Goal: Find specific page/section: Find specific page/section

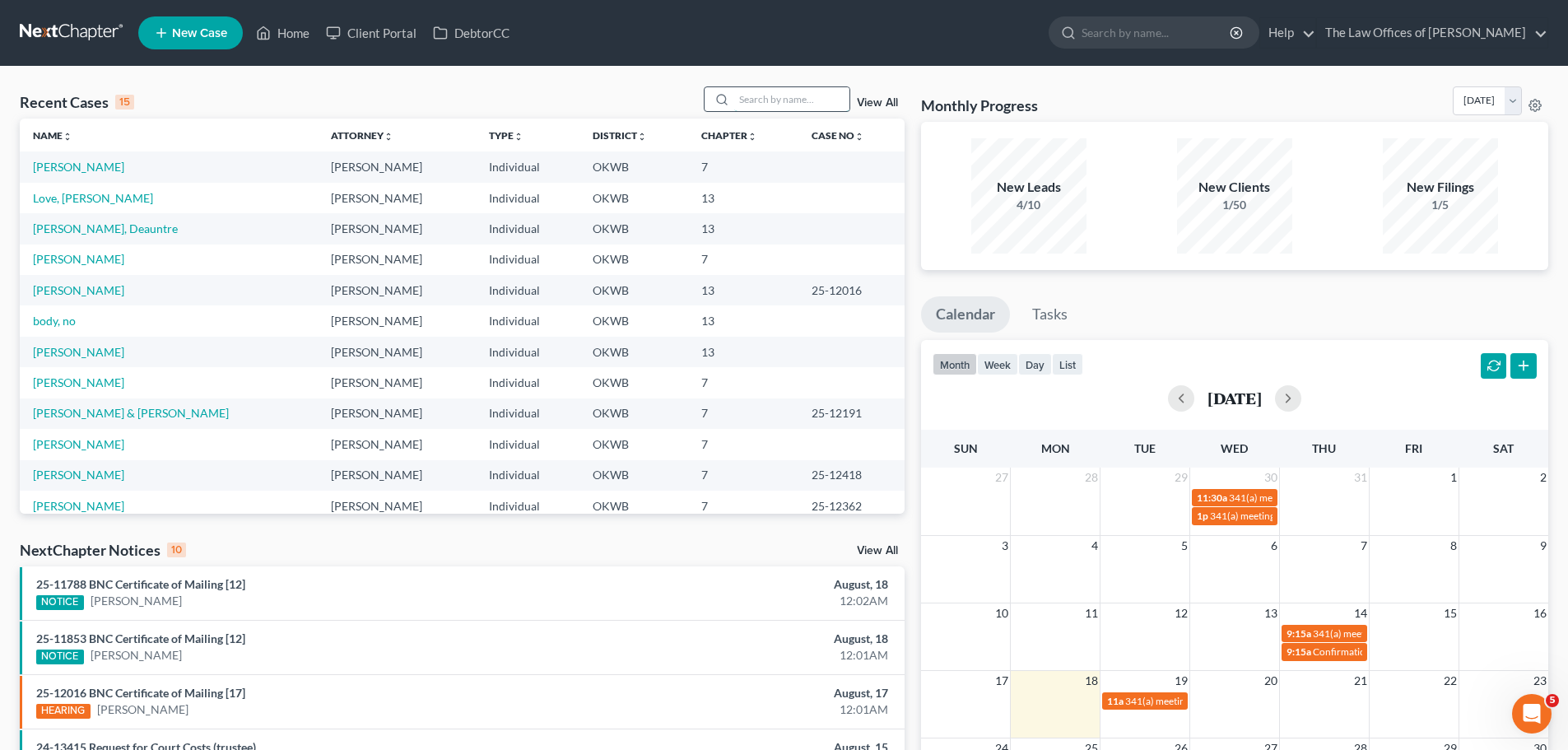
click at [758, 101] on input "search" at bounding box center [791, 99] width 115 height 23
type input "[PERSON_NAME]"
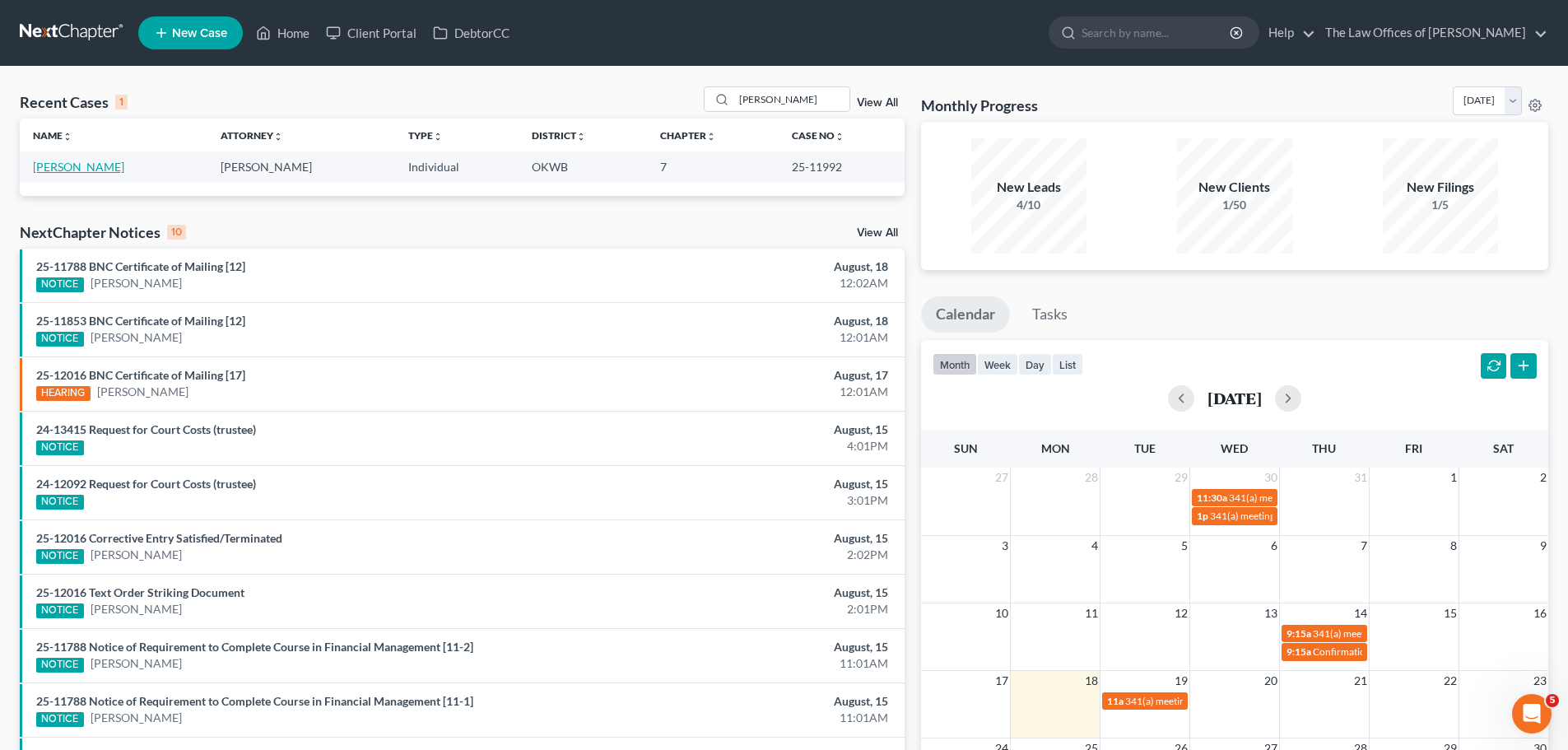
click at [99, 171] on link "[PERSON_NAME]" at bounding box center [78, 166] width 91 height 14
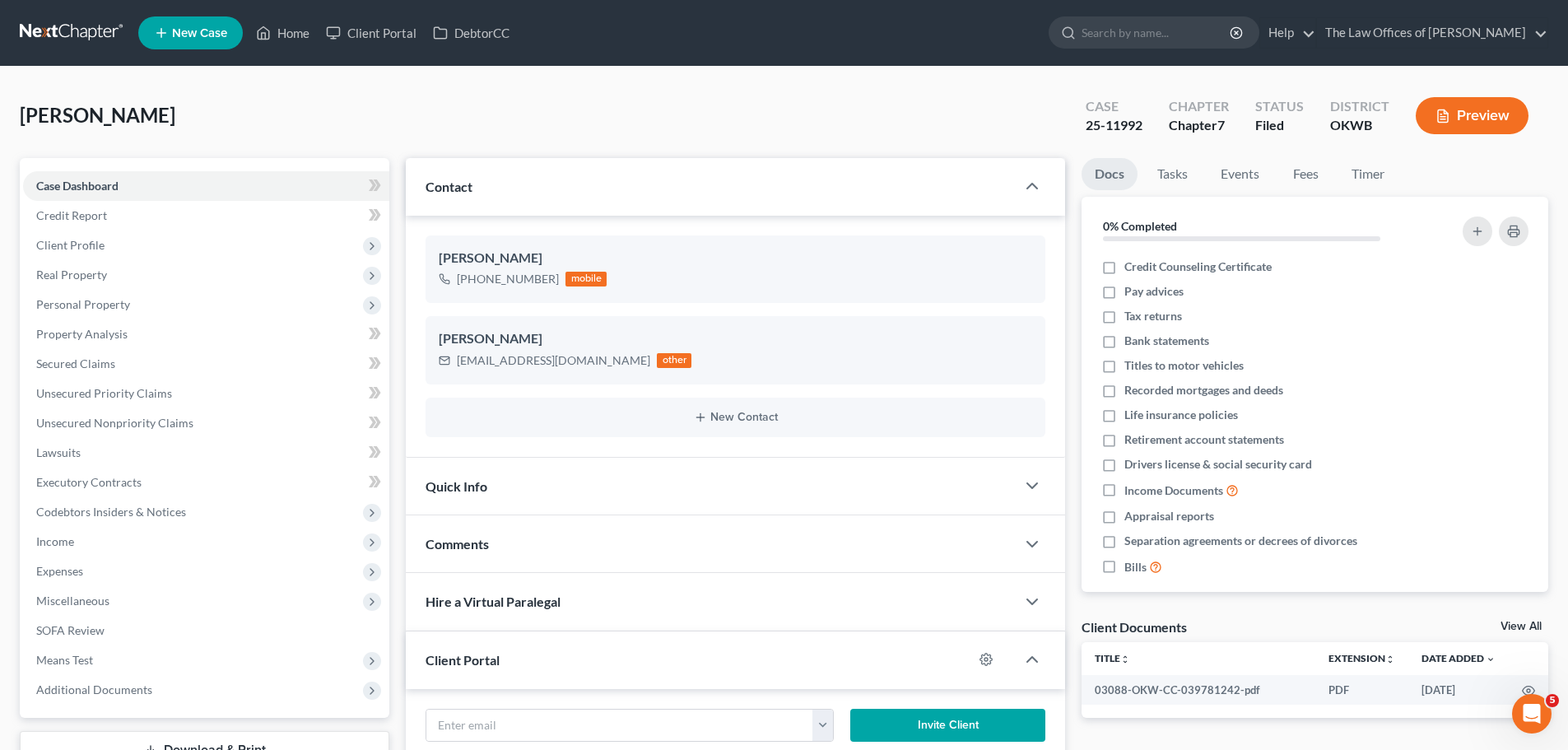
scroll to position [516, 0]
click at [108, 695] on span "Additional Documents" at bounding box center [95, 689] width 116 height 14
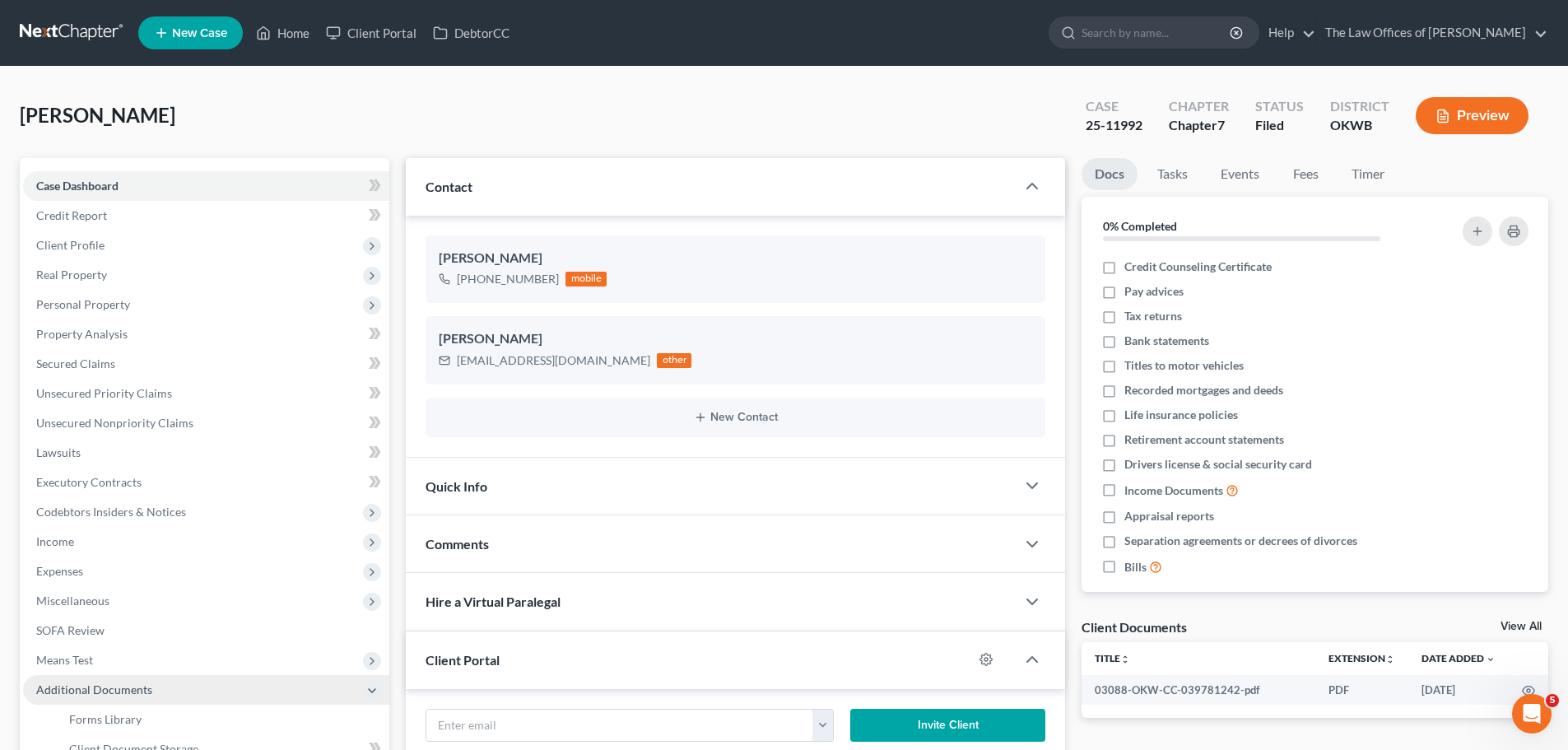
scroll to position [708, 0]
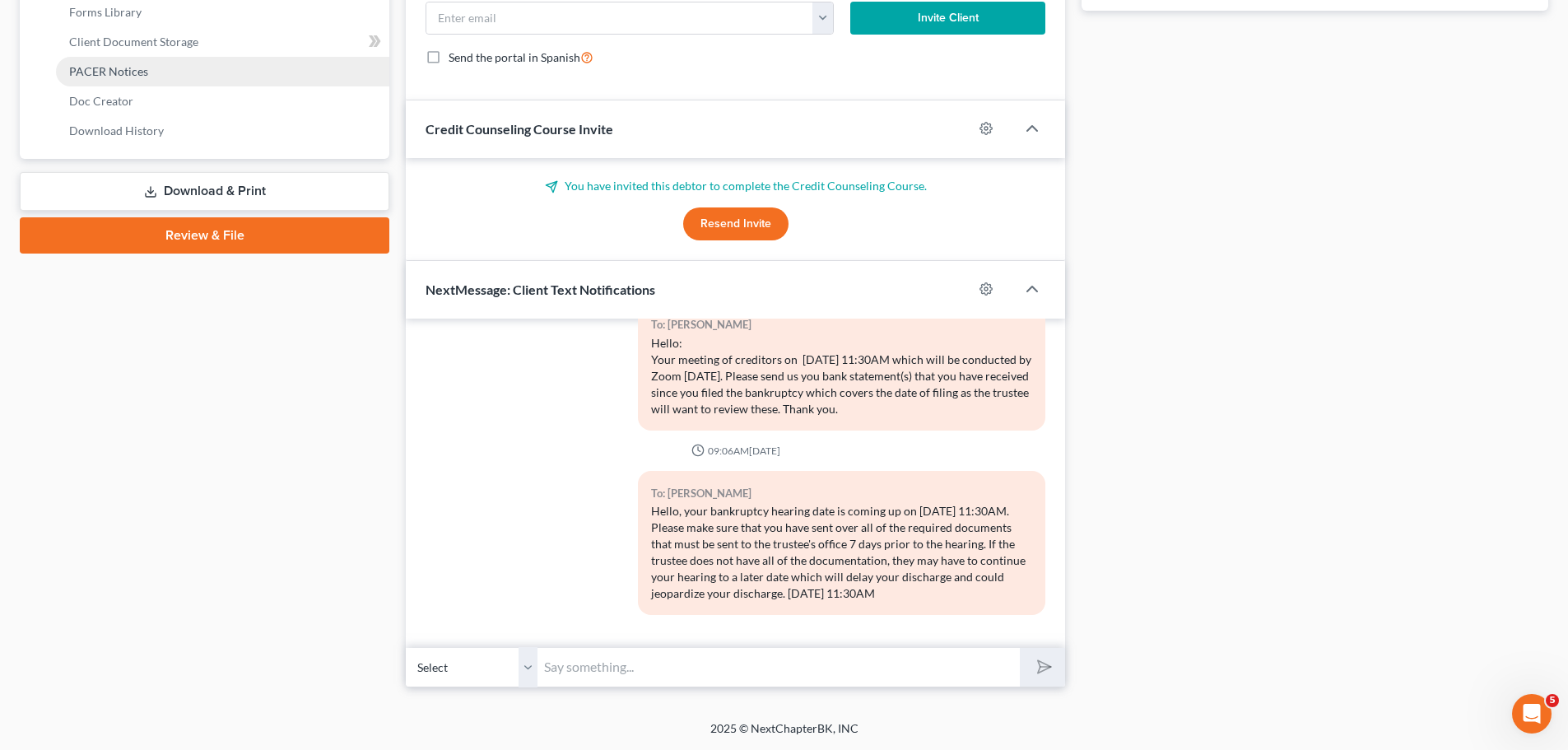
click at [125, 69] on span "PACER Notices" at bounding box center [109, 70] width 79 height 14
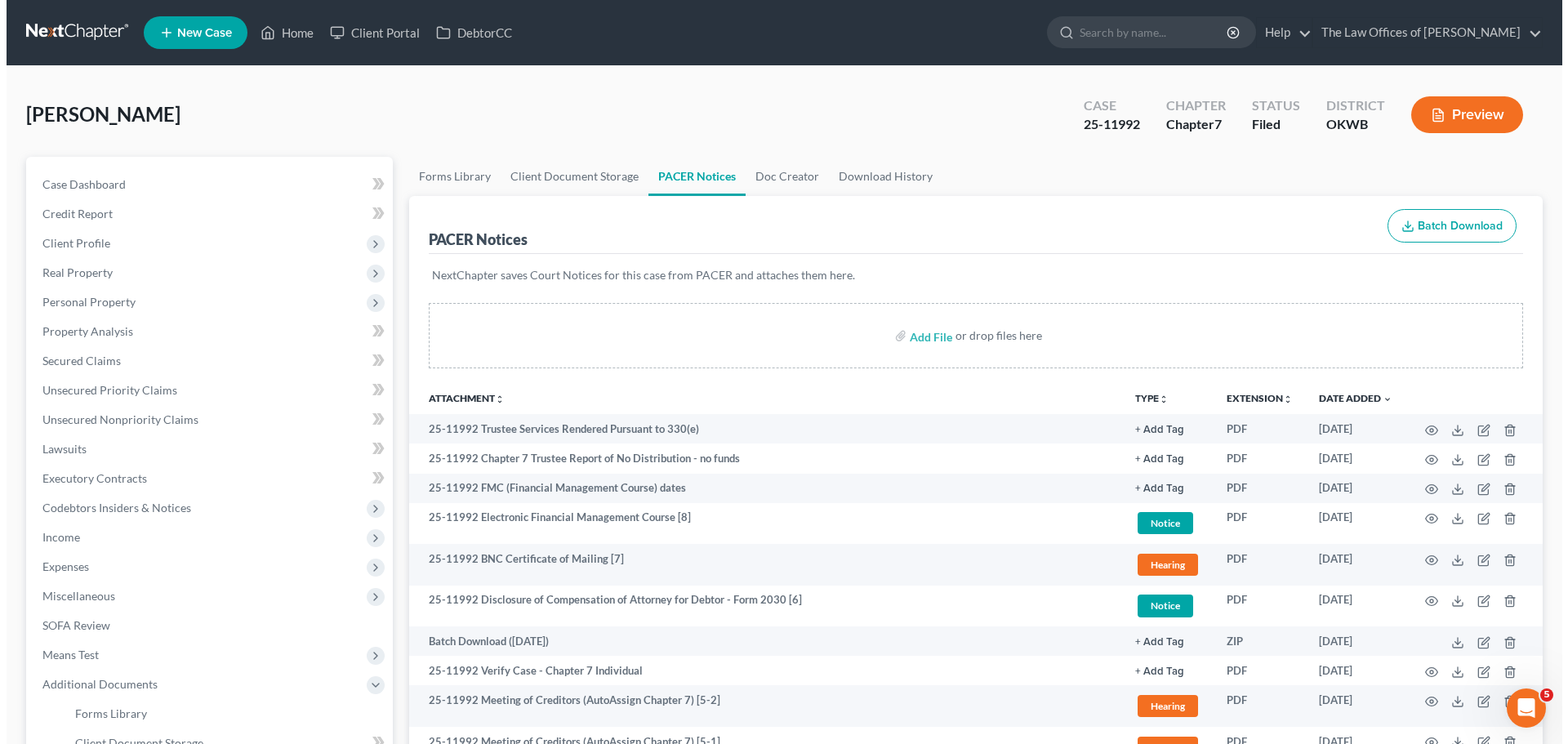
scroll to position [276, 0]
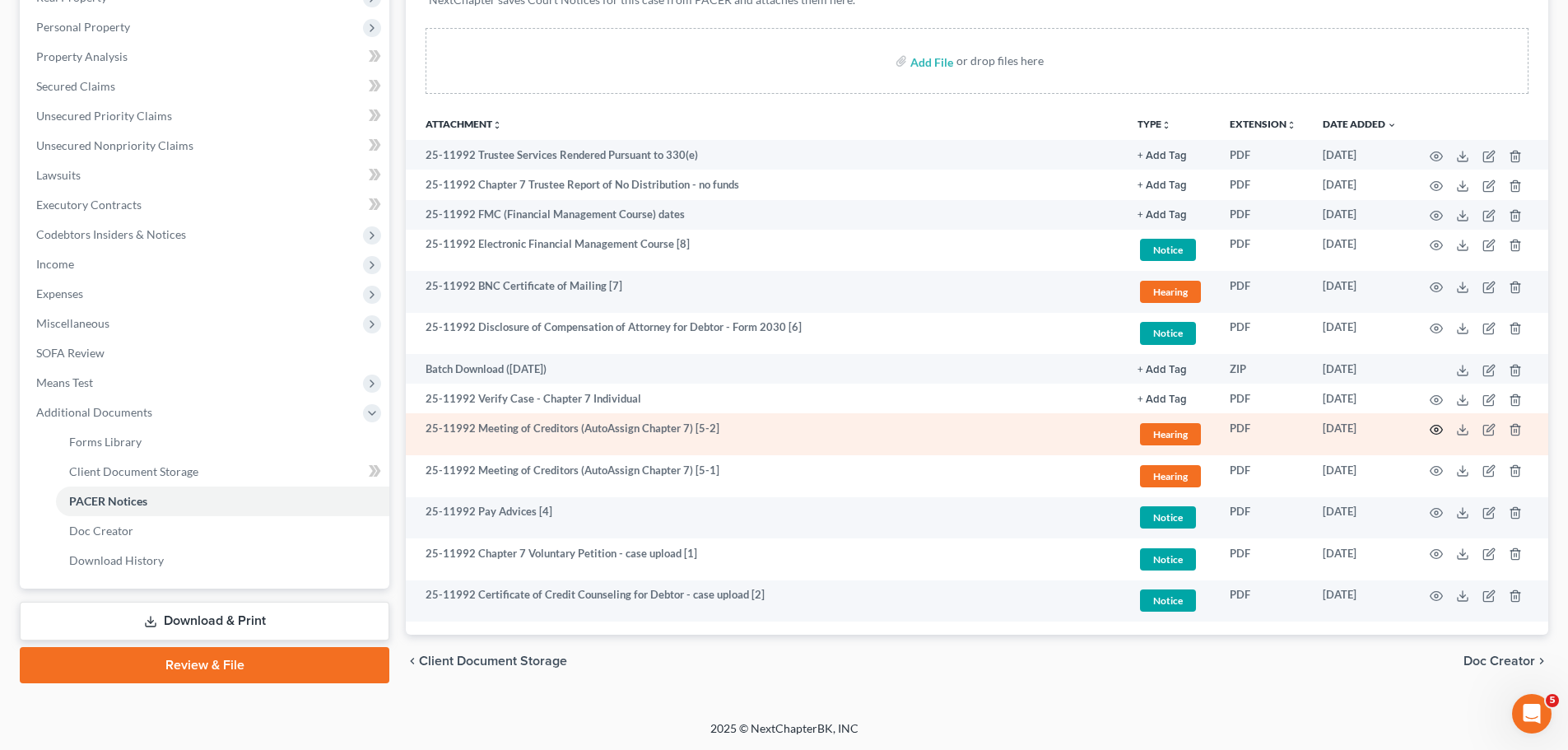
click at [1439, 426] on icon "button" at bounding box center [1437, 430] width 12 height 9
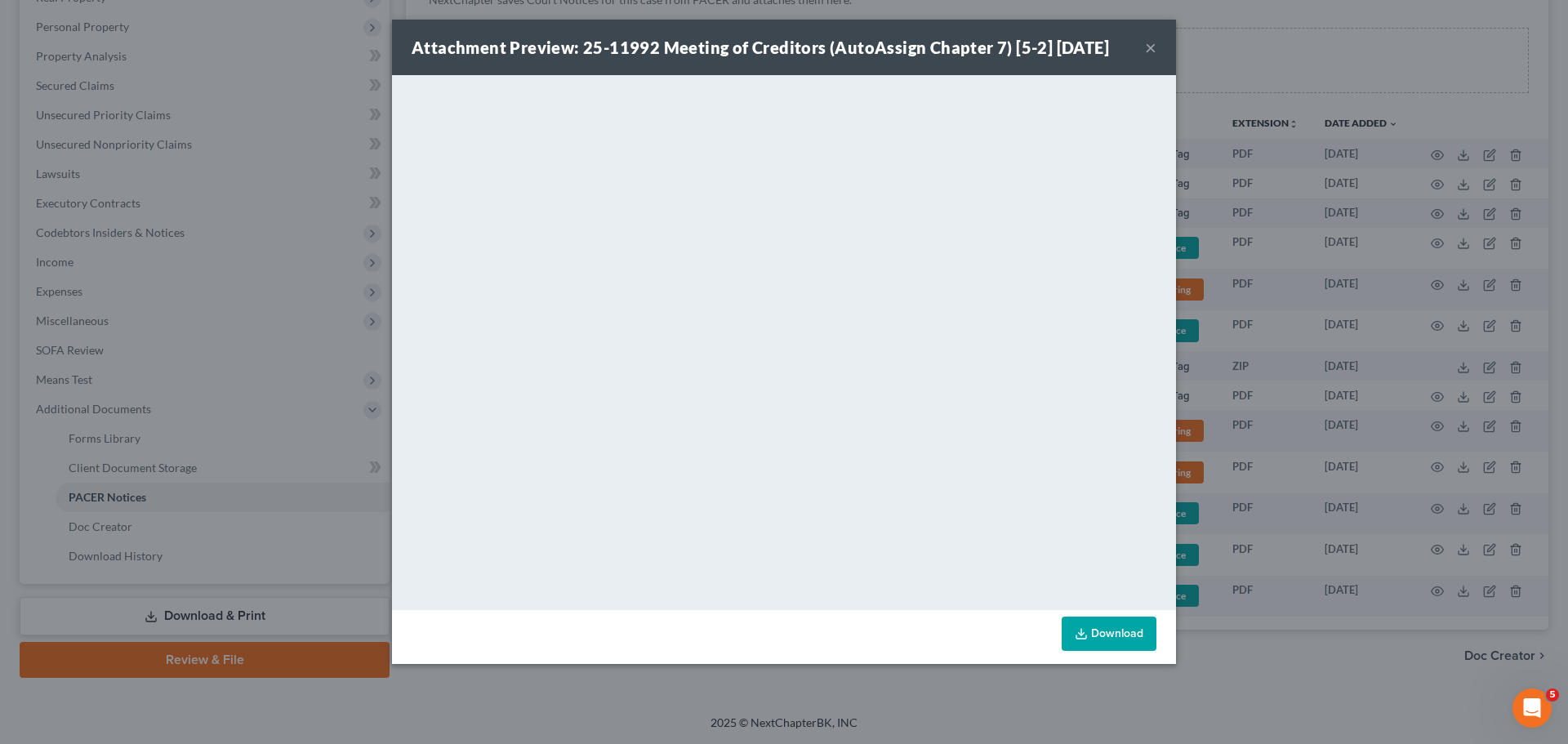
click at [1152, 54] on button "×" at bounding box center [1151, 47] width 11 height 20
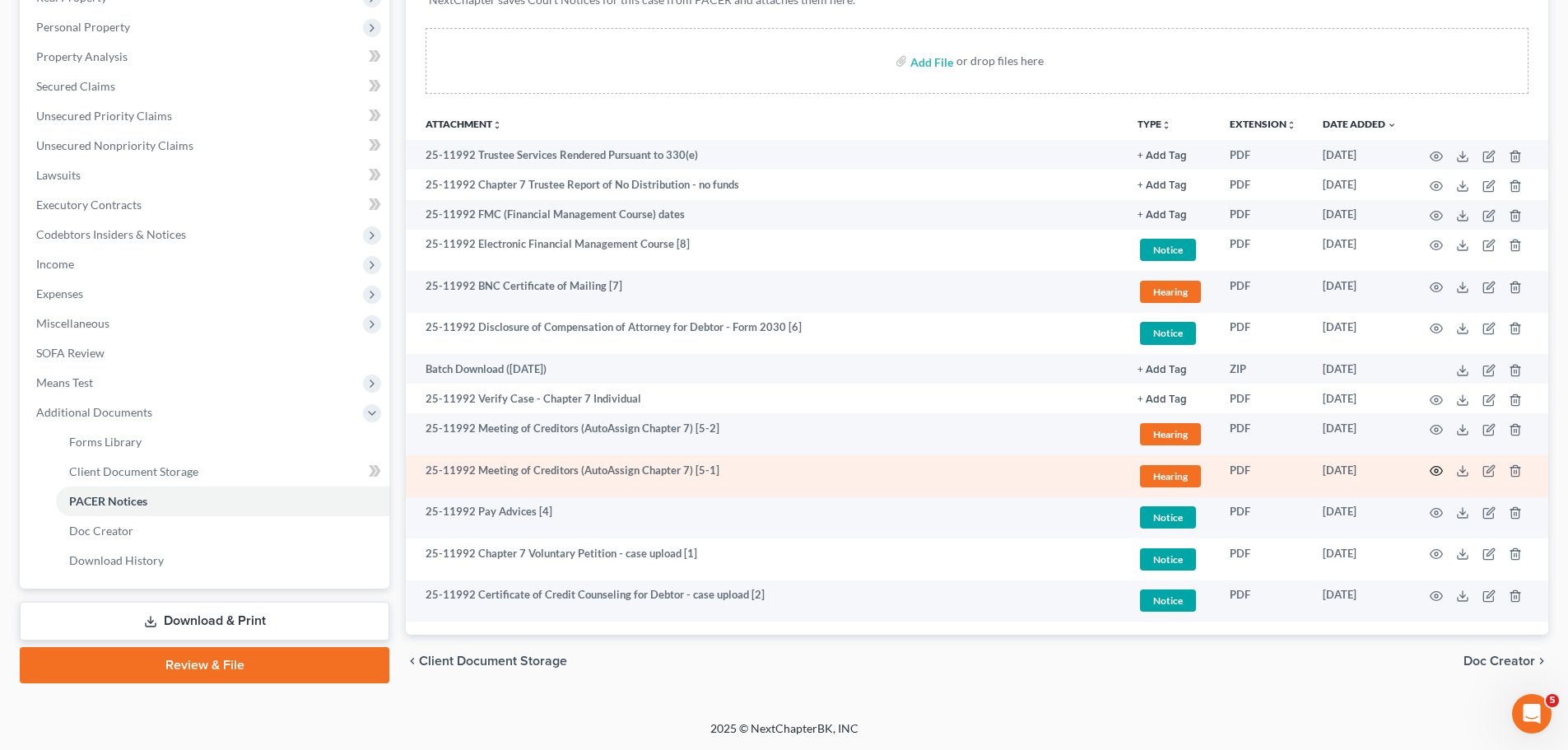
click at [1436, 468] on icon "button" at bounding box center [1437, 471] width 13 height 13
